Goal: Obtain resource: Download file/media

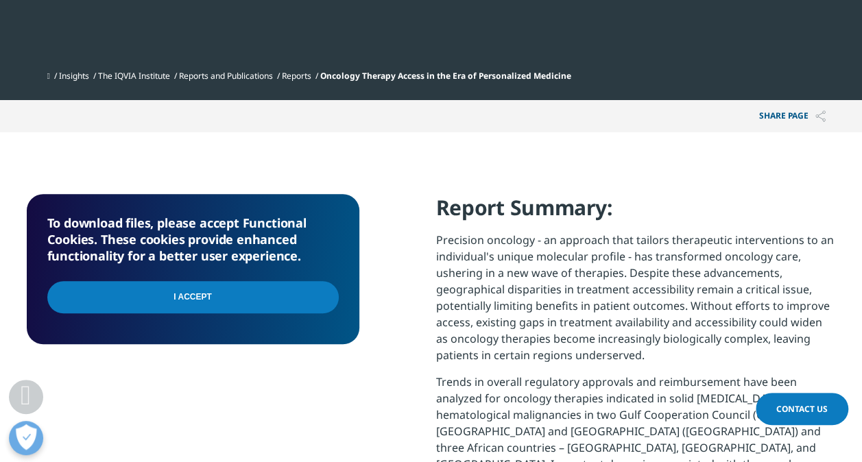
scroll to position [1345, 809]
click at [243, 292] on input "I Accept" at bounding box center [192, 297] width 291 height 32
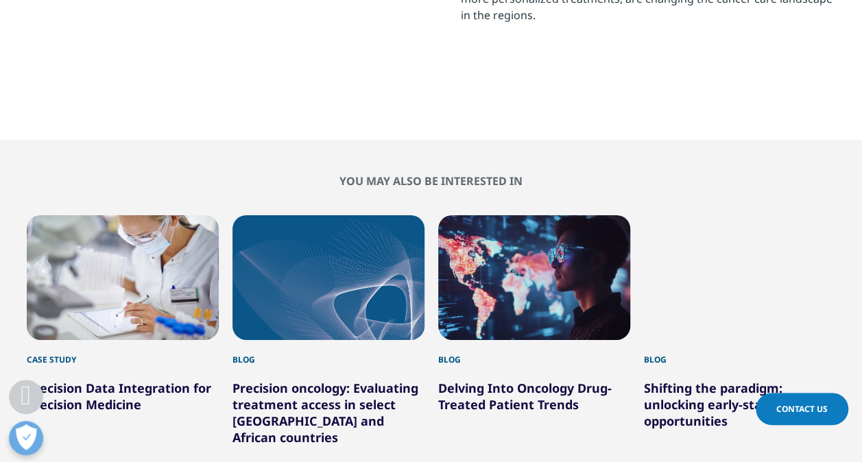
scroll to position [2269, 0]
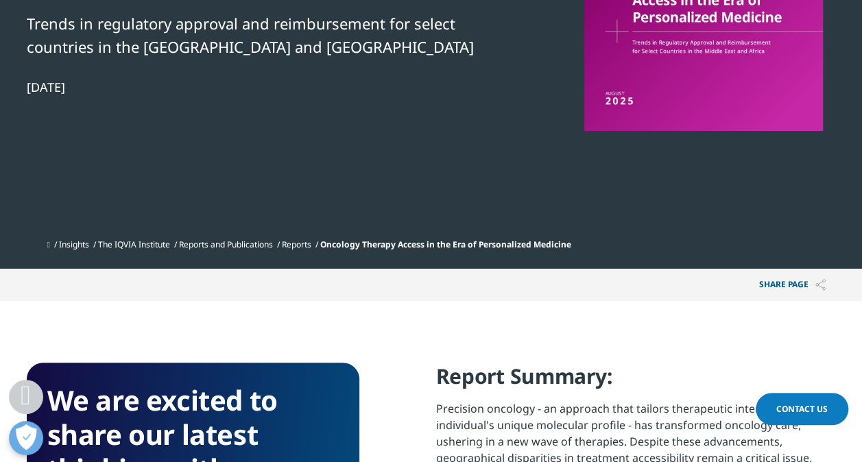
scroll to position [106, 0]
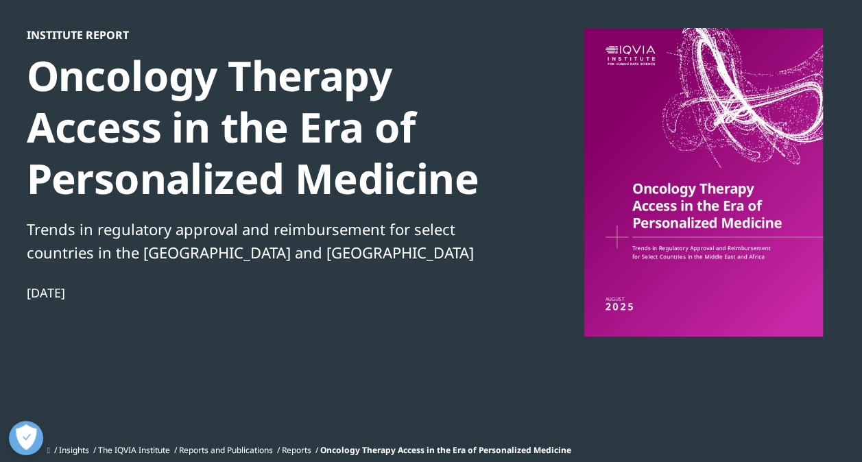
click at [638, 293] on div at bounding box center [703, 182] width 265 height 309
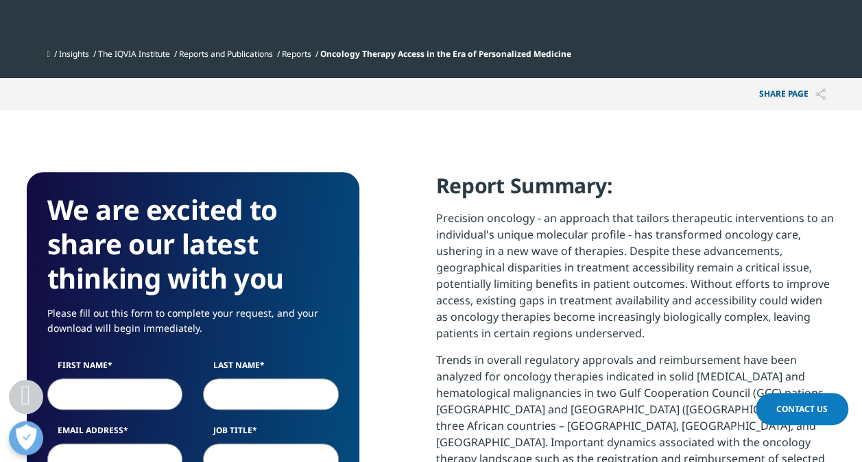
scroll to position [586, 0]
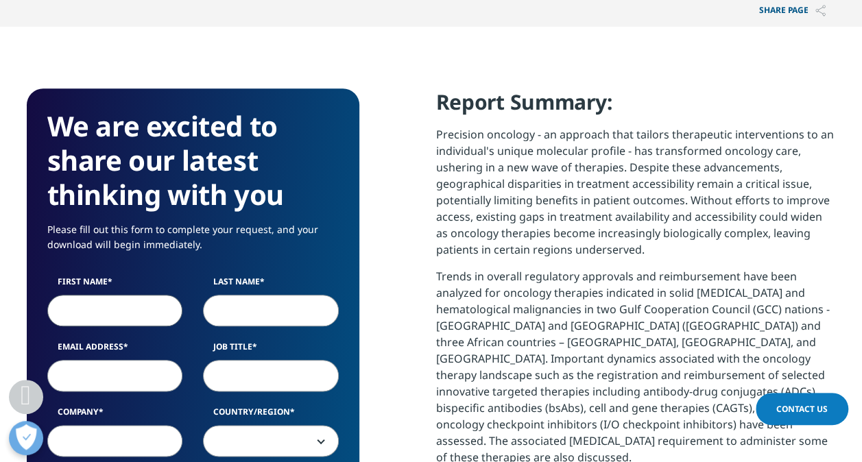
click at [82, 309] on input "First Name" at bounding box center [115, 311] width 136 height 32
type input "[PERSON_NAME]"
type input "Pstrągowski"
type input "[PERSON_NAME][EMAIL_ADDRESS][DOMAIN_NAME]"
type input "Boehringer Ingelheim"
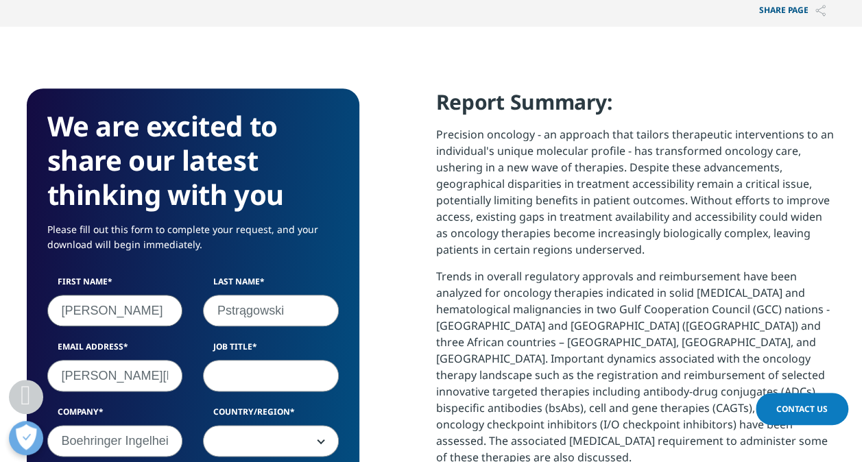
select select "Poland"
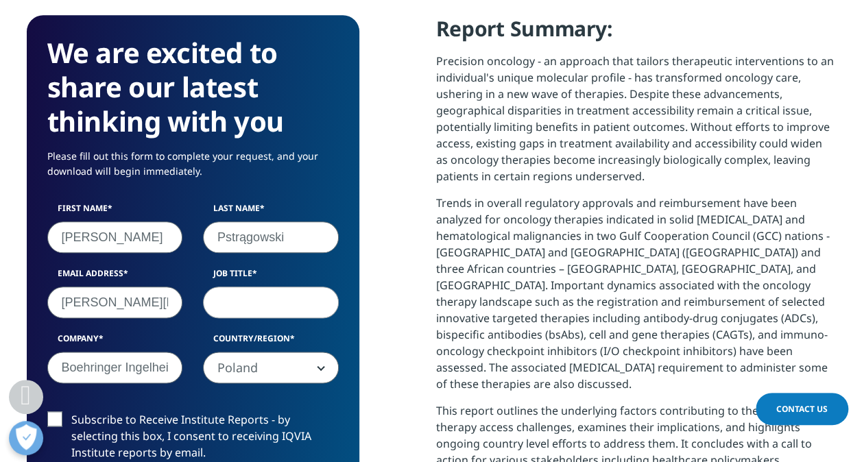
scroll to position [791, 0]
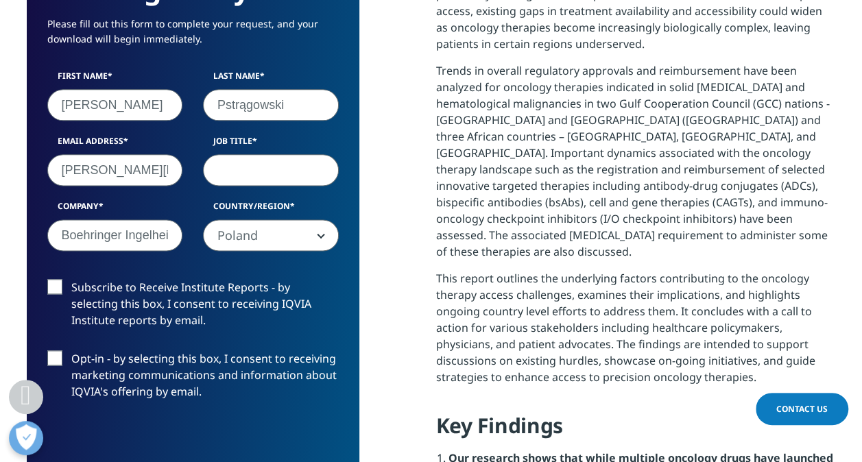
click at [256, 174] on input "Job Title" at bounding box center [271, 170] width 136 height 32
type input "Medical Affairs Manager"
click at [55, 281] on label "Subscribe to Receive Institute Reports - by selecting this box, I consent to re…" at bounding box center [192, 307] width 291 height 57
click at [71, 279] on input "Subscribe to Receive Institute Reports - by selecting this box, I consent to re…" at bounding box center [71, 279] width 0 height 0
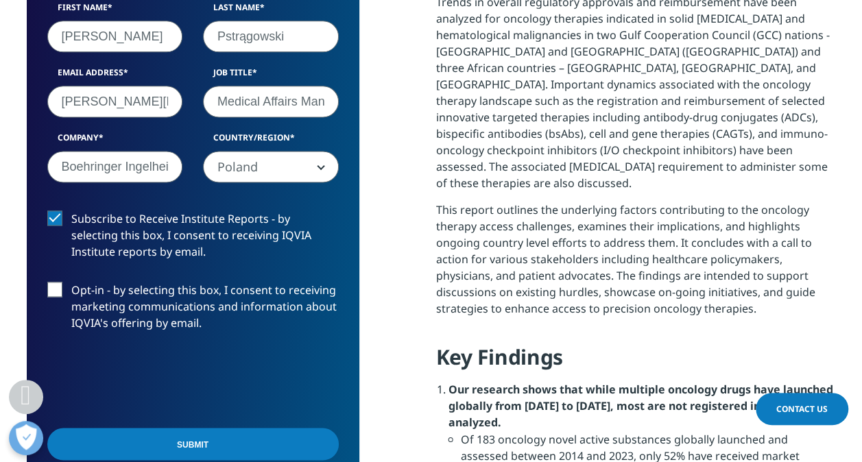
scroll to position [997, 0]
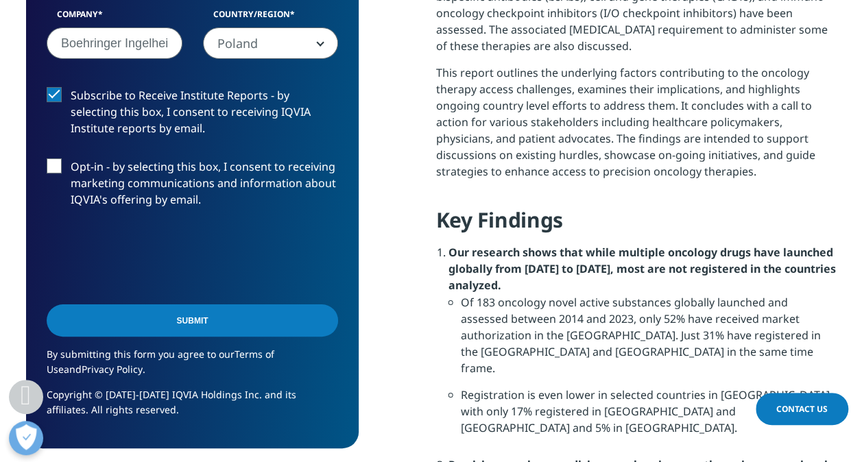
click at [207, 317] on input "Submit" at bounding box center [192, 320] width 291 height 32
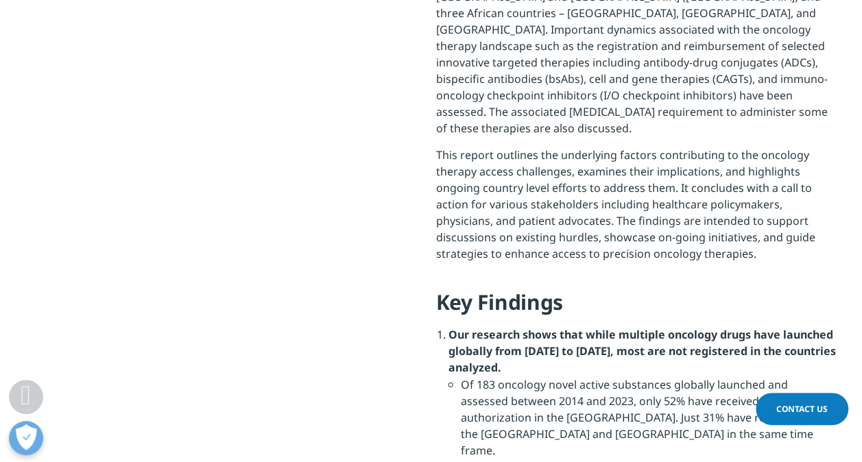
scroll to position [101, 332]
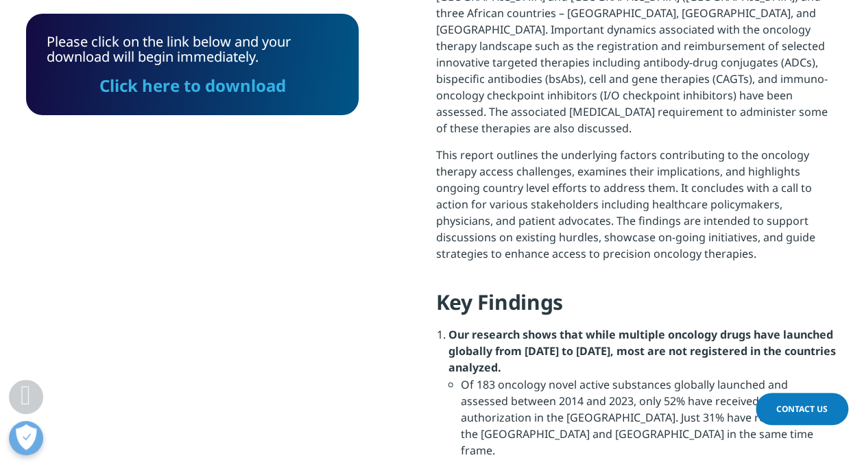
click at [207, 97] on div "Please click on the link below and your download will begin immediately. Click …" at bounding box center [192, 64] width 333 height 101
click at [211, 92] on link "Click here to download" at bounding box center [192, 85] width 186 height 23
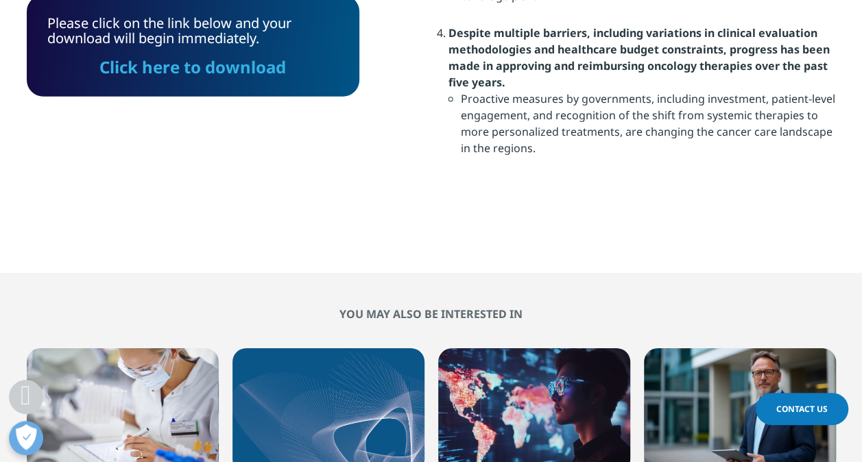
scroll to position [2012, 0]
